Goal: Find specific page/section: Find specific page/section

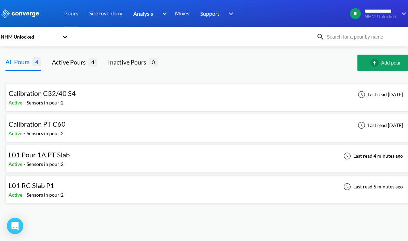
click at [71, 159] on div "L01 Pour 1A PT Slab" at bounding box center [41, 155] width 65 height 11
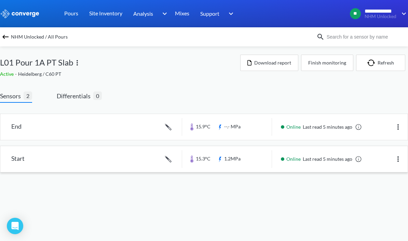
click at [399, 159] on img at bounding box center [398, 159] width 8 height 8
click at [303, 205] on body "**********" at bounding box center [204, 120] width 408 height 241
click at [77, 61] on img at bounding box center [77, 63] width 8 height 8
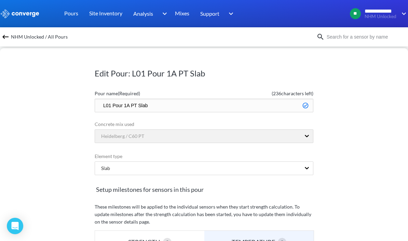
click at [47, 140] on div "Edit Pour: L01 Pour 1A PT Slab Pour name (Required) ( 236 characters left) L01 …" at bounding box center [204, 144] width 408 height 193
click at [2, 38] on img at bounding box center [5, 37] width 8 height 8
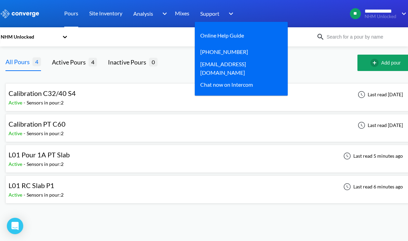
click at [232, 15] on img at bounding box center [229, 14] width 11 height 8
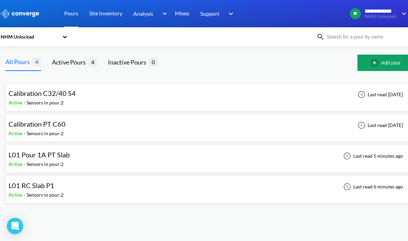
click at [37, 154] on span "L01 Pour 1A PT Slab" at bounding box center [39, 155] width 61 height 8
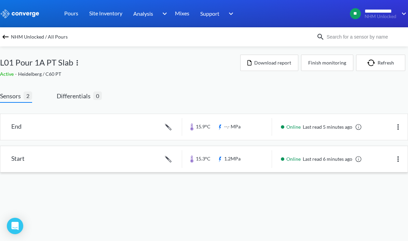
click at [399, 158] on img at bounding box center [398, 159] width 8 height 8
click at [399, 158] on div "Edit" at bounding box center [381, 159] width 44 height 13
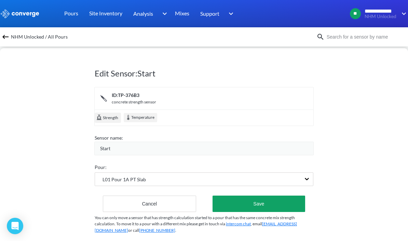
click at [2, 36] on img at bounding box center [5, 37] width 8 height 8
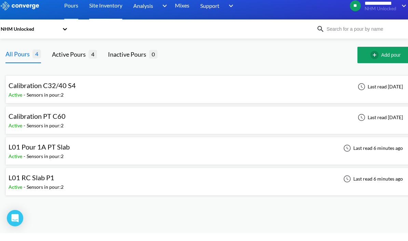
click at [110, 6] on link "Site Inventory" at bounding box center [105, 13] width 33 height 27
